Goal: Task Accomplishment & Management: Manage account settings

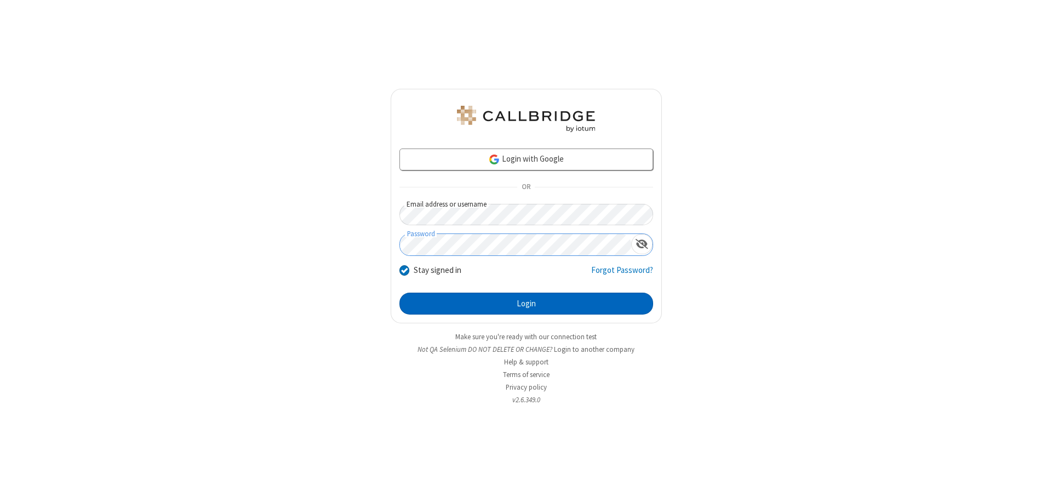
click at [526, 304] on button "Login" at bounding box center [526, 304] width 254 height 22
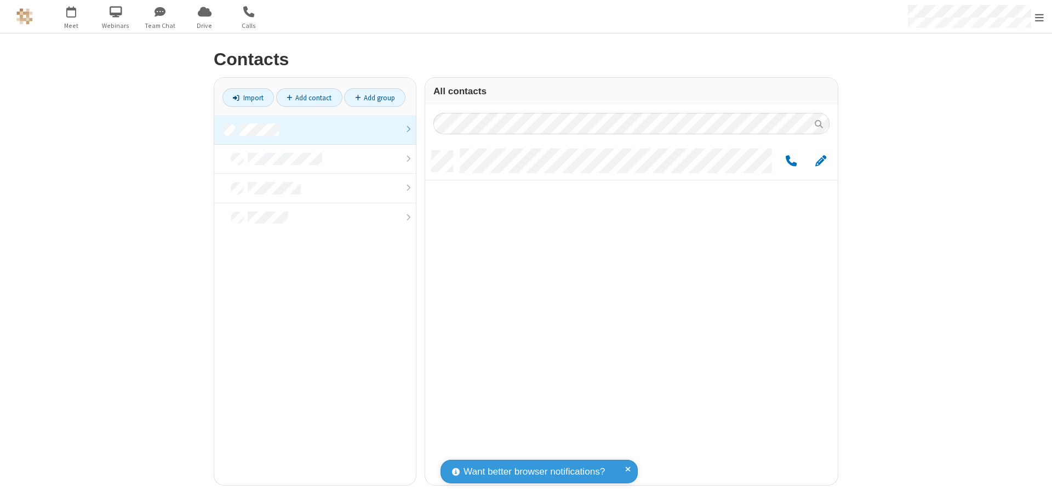
scroll to position [334, 404]
click at [315, 129] on link at bounding box center [315, 130] width 202 height 30
click at [821, 161] on span "Edit" at bounding box center [820, 161] width 11 height 14
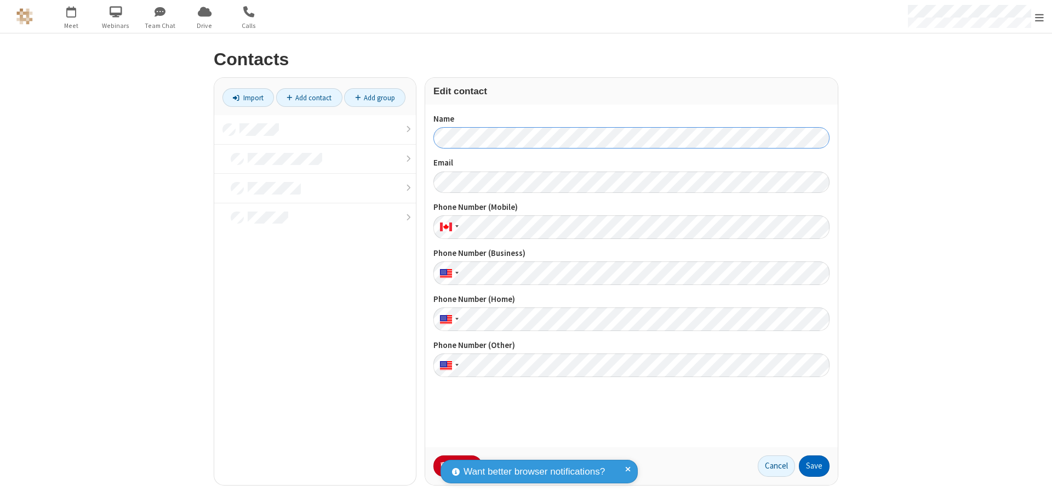
click at [814, 466] on button "Save" at bounding box center [814, 466] width 31 height 22
